Goal: Task Accomplishment & Management: Manage account settings

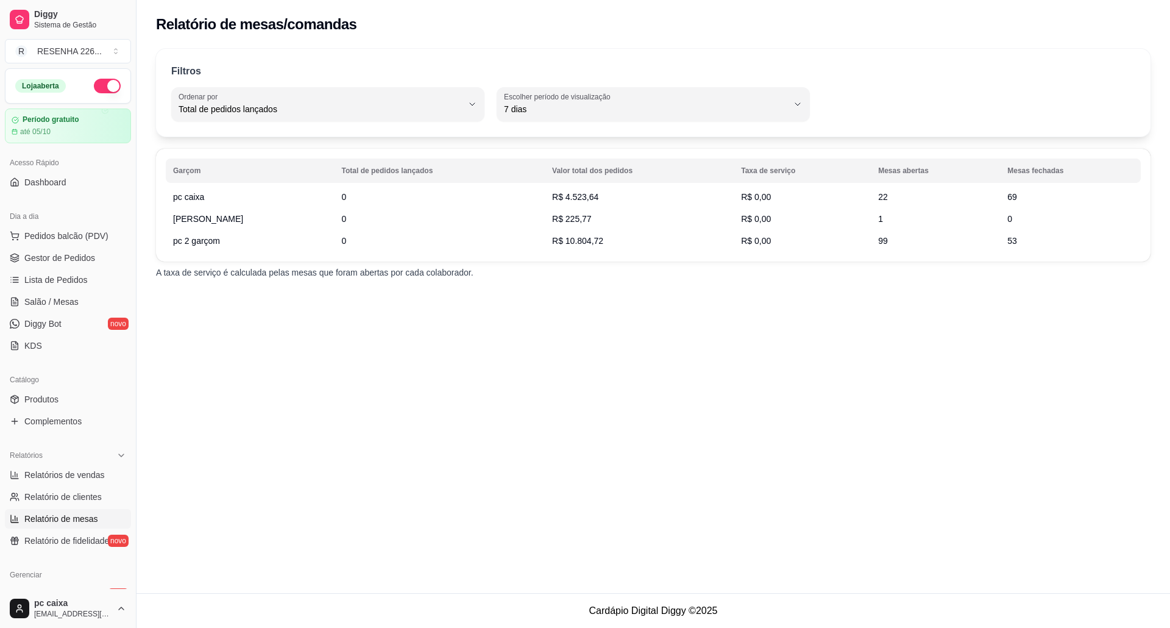
select select "TOTAL_OF_ORDERS"
select select "7"
click at [714, 603] on footer "Cardápio Digital Diggy © 2025" at bounding box center [652, 610] width 1033 height 35
click at [947, 556] on div "Relatório de mesas/comandas Filtros TOTAL_OF_ORDERS Ordenar por Total de pedido…" at bounding box center [652, 296] width 1033 height 593
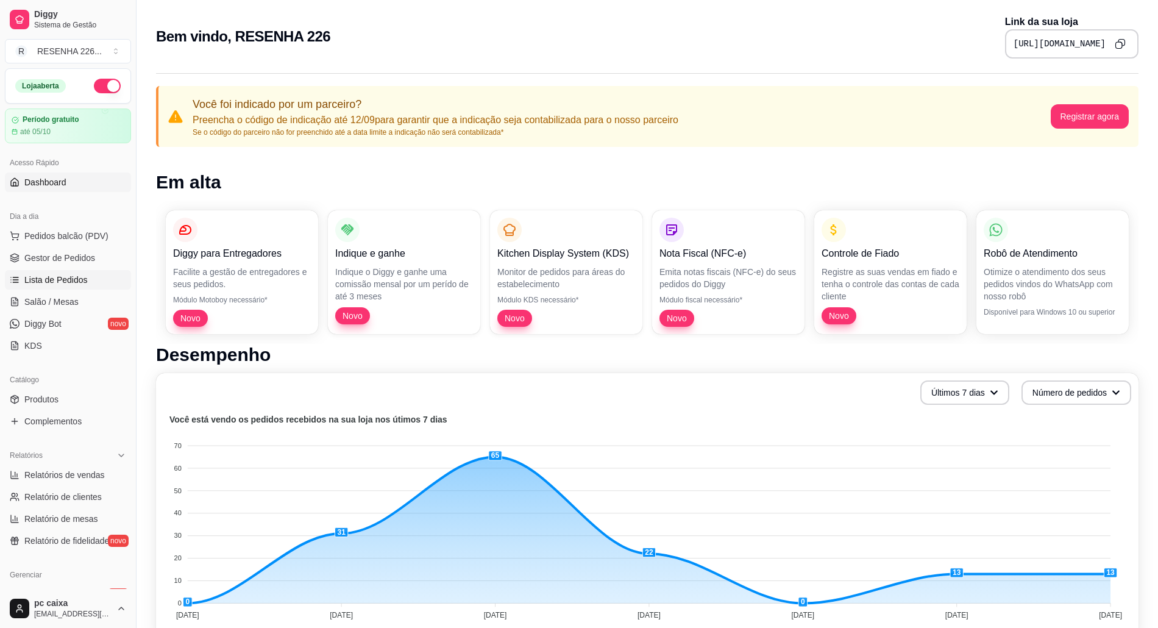
click at [74, 289] on link "Lista de Pedidos" at bounding box center [68, 279] width 126 height 19
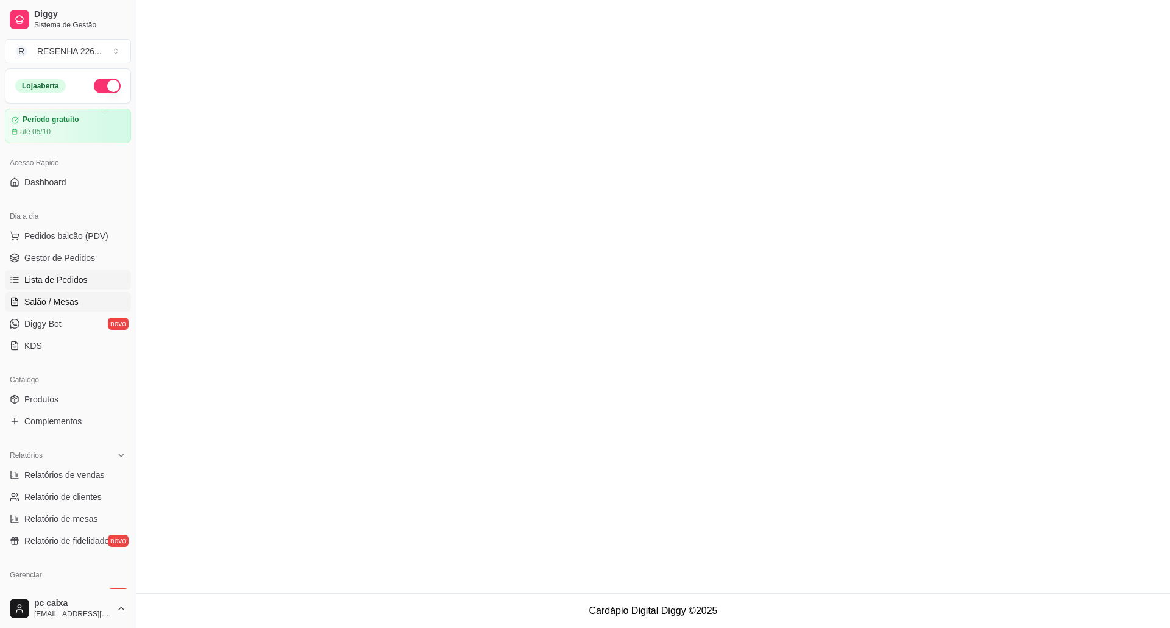
click at [74, 294] on link "Salão / Mesas" at bounding box center [68, 301] width 126 height 19
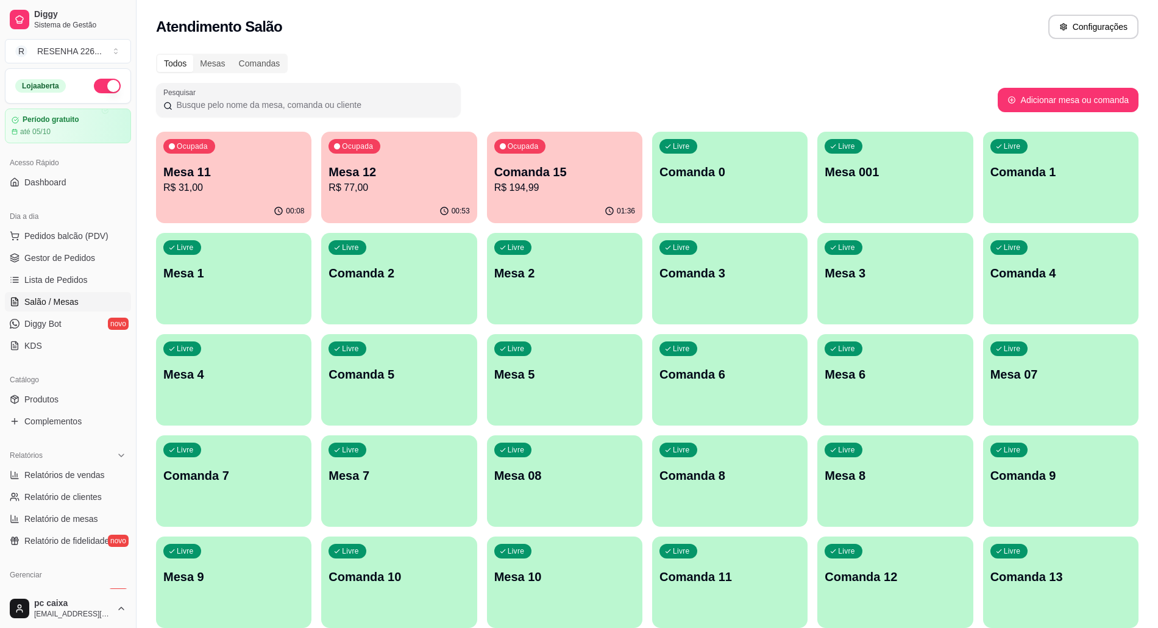
click at [456, 173] on p "Mesa 12" at bounding box center [398, 171] width 141 height 17
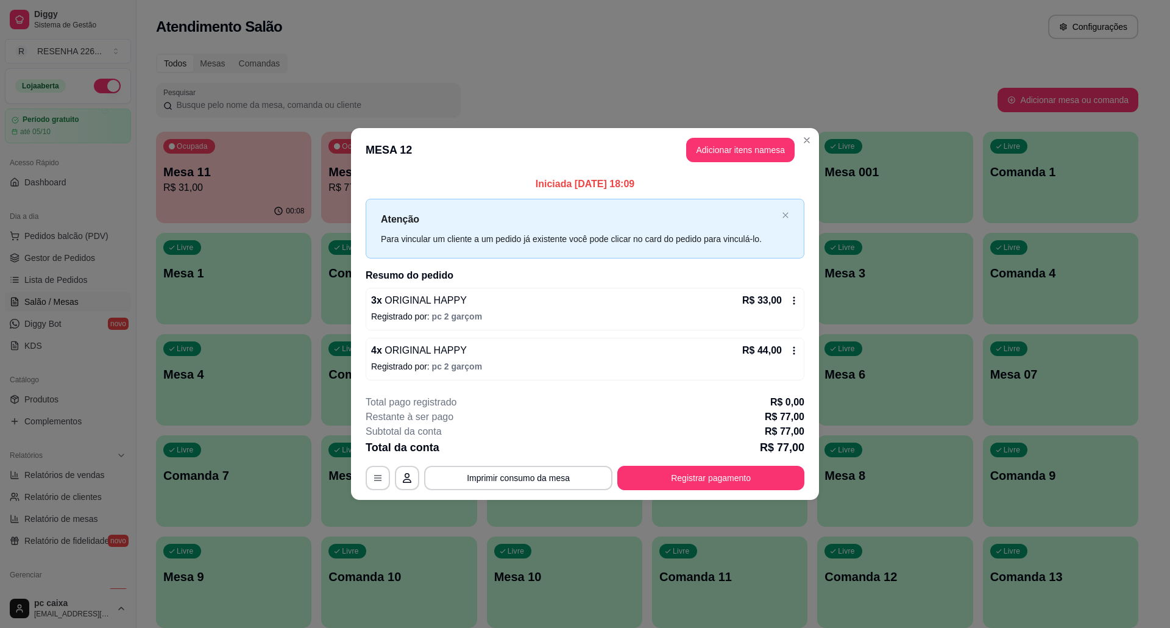
click at [790, 351] on icon at bounding box center [794, 350] width 10 height 10
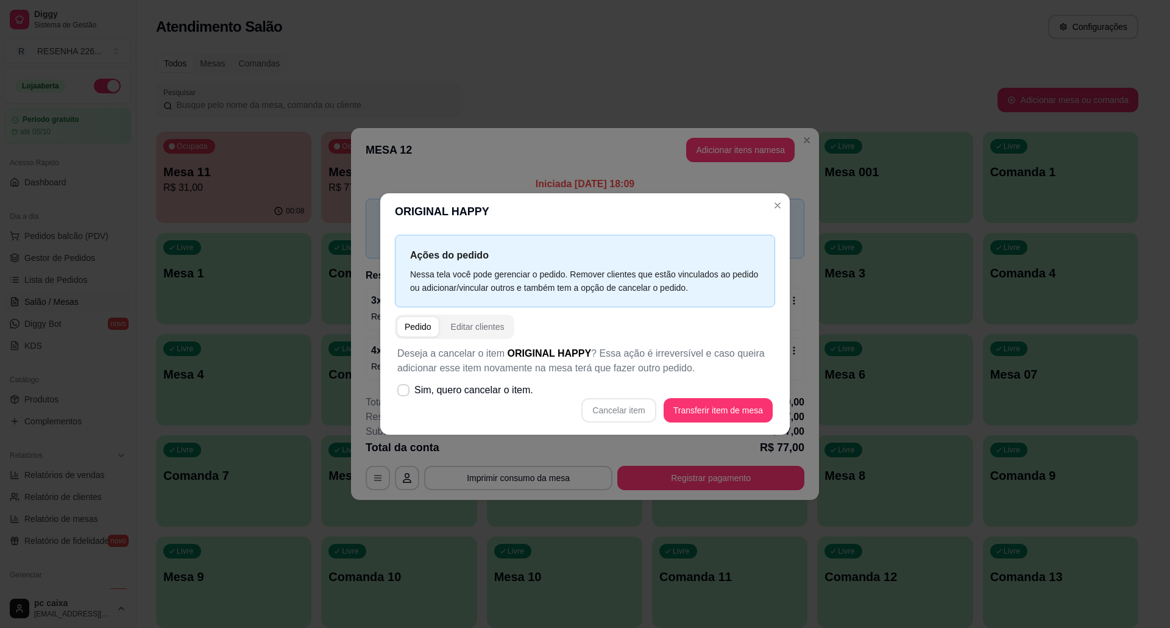
click at [502, 398] on label "Sim, quero cancelar o item." at bounding box center [465, 390] width 146 height 24
click at [405, 398] on input "Sim, quero cancelar o item." at bounding box center [401, 396] width 8 height 8
checkbox input "true"
click at [603, 412] on button "Cancelar item" at bounding box center [618, 410] width 74 height 24
